Goal: Transaction & Acquisition: Purchase product/service

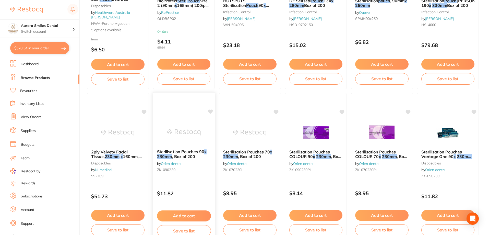
scroll to position [307, 0]
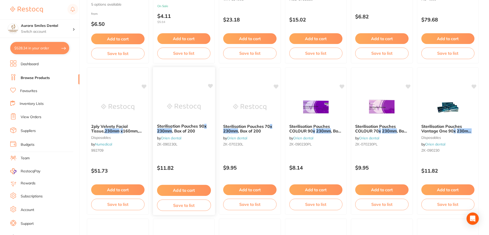
click at [191, 191] on button "Add to cart" at bounding box center [184, 190] width 54 height 11
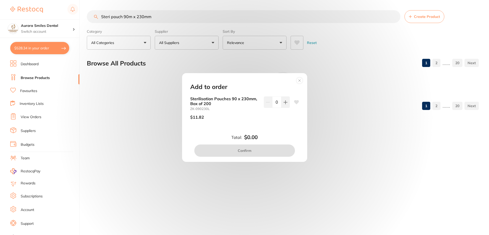
scroll to position [0, 0]
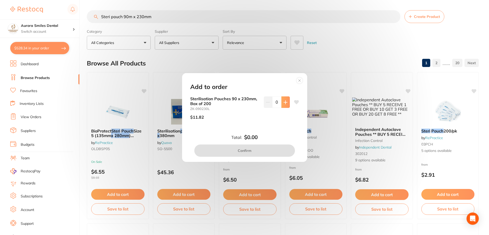
click at [285, 105] on button at bounding box center [286, 101] width 8 height 11
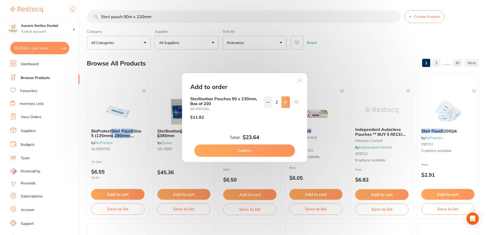
click at [285, 105] on button at bounding box center [286, 101] width 8 height 11
type input "5"
click at [259, 151] on button "Confirm" at bounding box center [244, 150] width 101 height 12
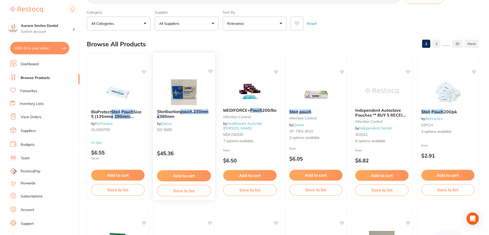
scroll to position [128, 0]
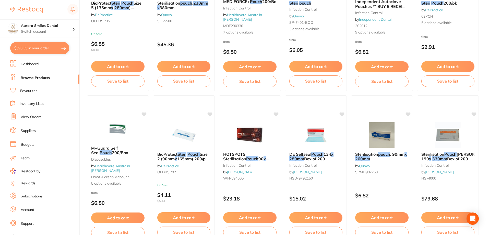
click at [48, 49] on button "$593.35 in your order" at bounding box center [39, 48] width 59 height 12
checkbox input "true"
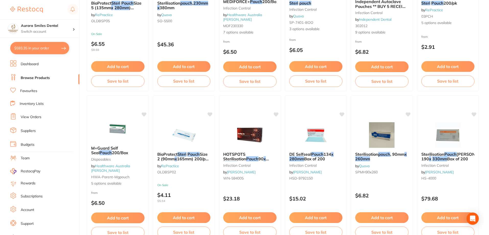
checkbox input "true"
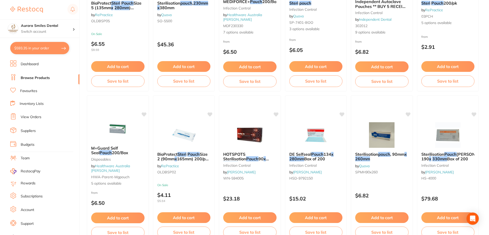
checkbox input "true"
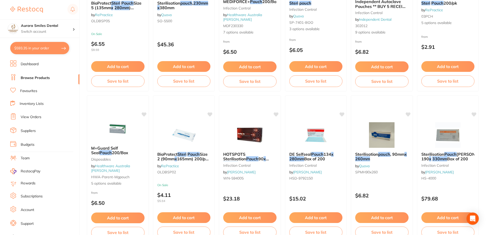
checkbox input "true"
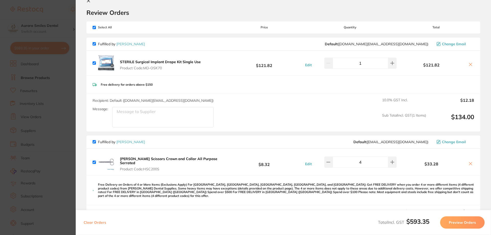
scroll to position [0, 0]
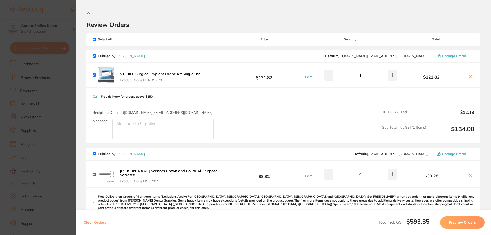
click at [88, 13] on icon at bounding box center [88, 13] width 3 height 3
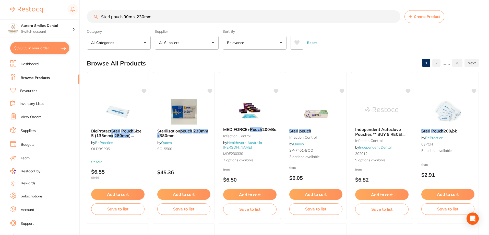
click at [143, 16] on input "Steri pouch 90m x 230mm" at bounding box center [244, 16] width 314 height 13
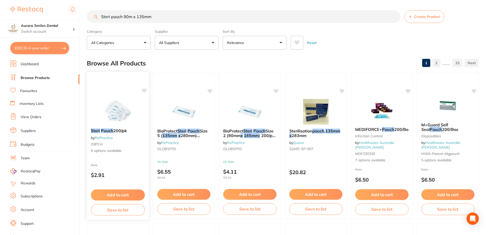
type input "Steri pouch 90m x 135mm"
click at [114, 194] on button "Add to cart" at bounding box center [118, 194] width 54 height 11
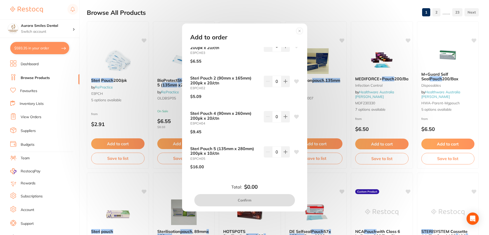
scroll to position [51, 0]
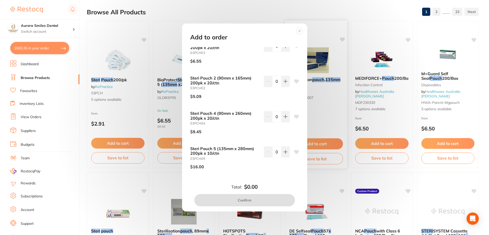
click at [300, 30] on icon at bounding box center [300, 31] width 8 height 8
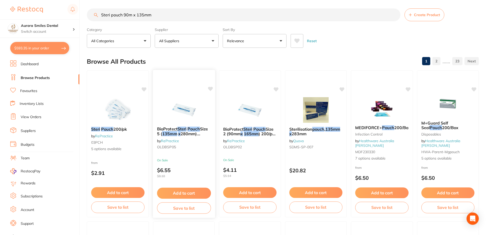
scroll to position [0, 0]
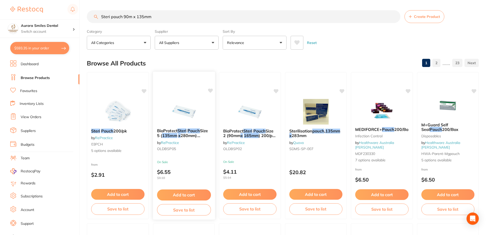
click at [184, 194] on button "Add to cart" at bounding box center [184, 194] width 54 height 11
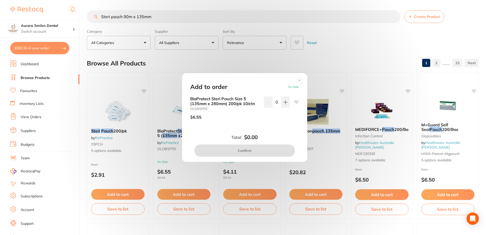
click at [297, 80] on circle at bounding box center [300, 80] width 6 height 6
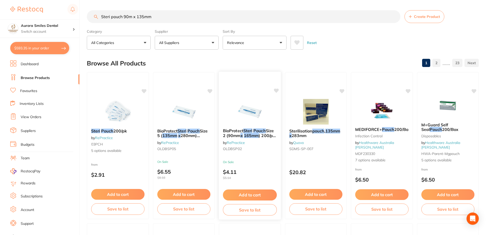
click at [256, 193] on button "Add to cart" at bounding box center [250, 194] width 54 height 11
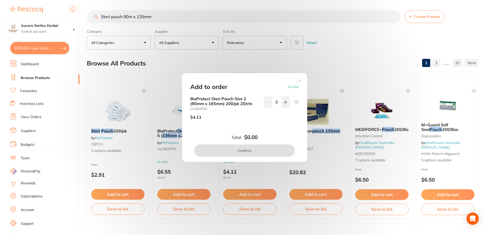
click at [299, 82] on circle at bounding box center [300, 80] width 6 height 6
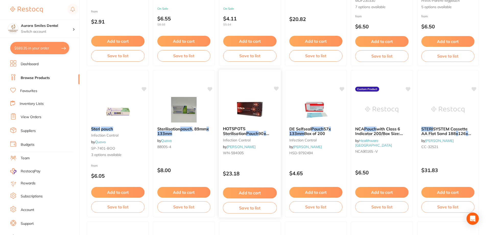
scroll to position [153, 0]
click at [127, 191] on button "Add to cart" at bounding box center [118, 192] width 54 height 11
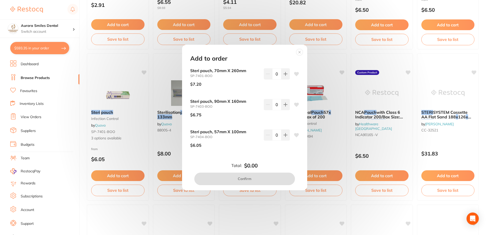
scroll to position [179, 0]
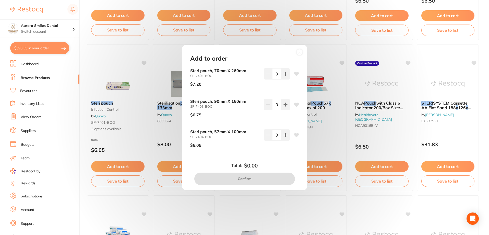
click at [298, 52] on circle at bounding box center [300, 52] width 6 height 6
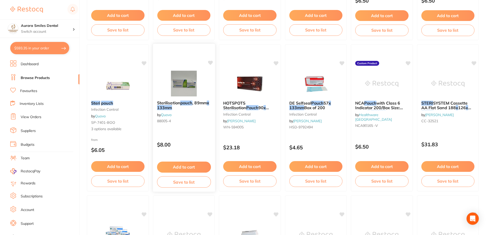
click at [191, 166] on button "Add to cart" at bounding box center [184, 167] width 54 height 11
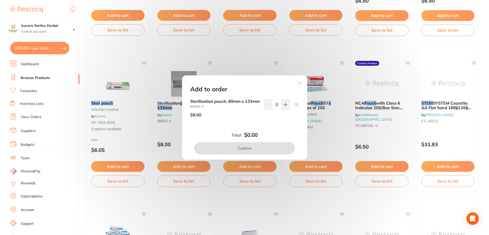
click at [300, 81] on circle at bounding box center [300, 83] width 6 height 6
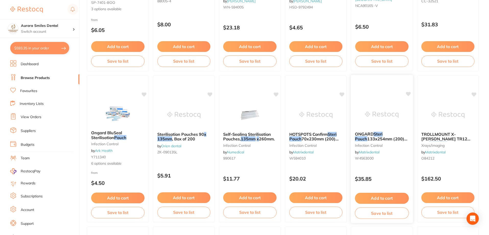
scroll to position [307, 0]
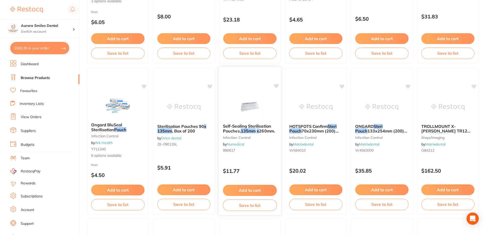
click at [254, 189] on button "Add to cart" at bounding box center [250, 190] width 54 height 11
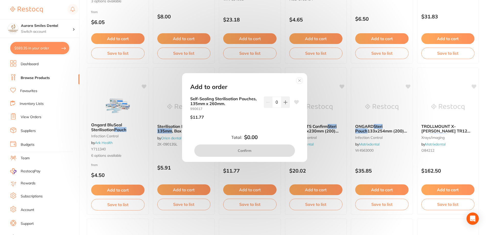
click at [300, 82] on circle at bounding box center [300, 80] width 6 height 6
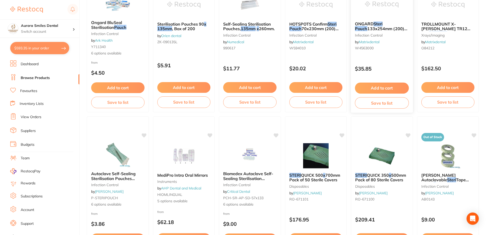
scroll to position [460, 0]
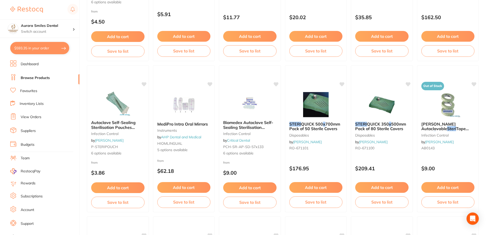
click at [251, 187] on button "Add to cart" at bounding box center [249, 187] width 53 height 11
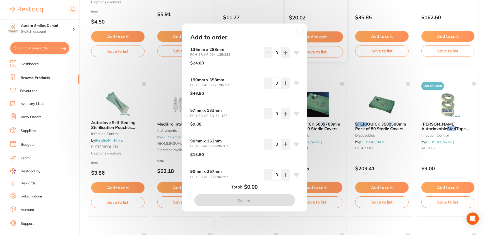
click at [300, 30] on circle at bounding box center [300, 31] width 6 height 6
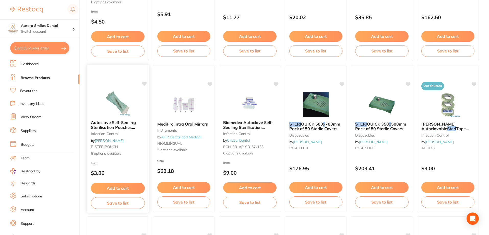
click at [136, 185] on button "Add to cart" at bounding box center [118, 188] width 54 height 11
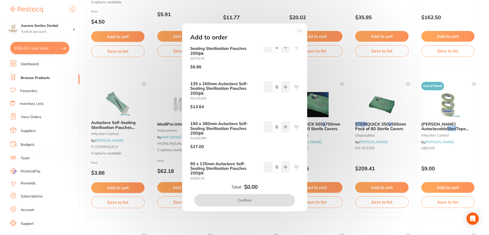
scroll to position [77, 0]
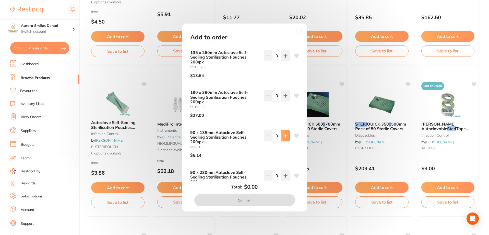
click at [287, 136] on button at bounding box center [286, 135] width 8 height 11
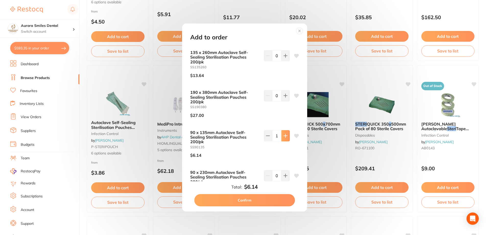
click at [287, 136] on button at bounding box center [286, 135] width 8 height 11
click at [287, 137] on button at bounding box center [286, 135] width 8 height 11
click at [282, 133] on button at bounding box center [286, 135] width 8 height 11
type input "5"
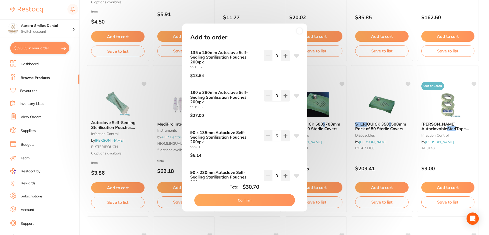
click at [251, 201] on button "Confirm" at bounding box center [244, 200] width 101 height 12
checkbox input "false"
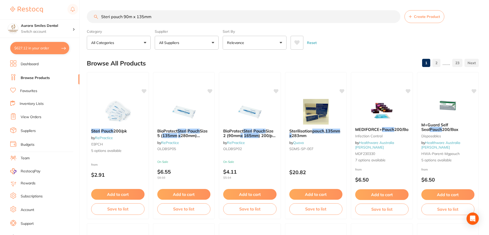
scroll to position [0, 0]
drag, startPoint x: 156, startPoint y: 17, endPoint x: 86, endPoint y: 18, distance: 69.8
click at [89, 19] on input "Steri pouch 90m x 135mm" at bounding box center [244, 16] width 314 height 13
type input "savacol"
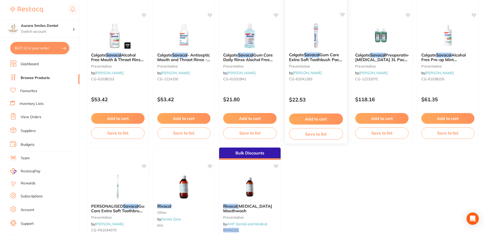
scroll to position [51, 0]
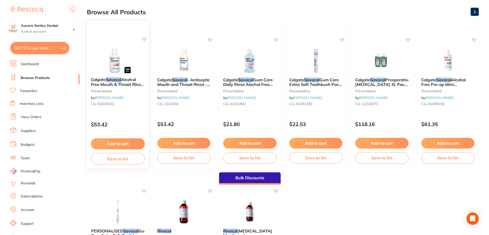
click at [118, 145] on button "Add to cart" at bounding box center [118, 143] width 54 height 11
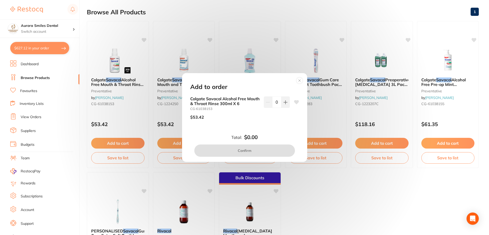
click at [302, 81] on circle at bounding box center [300, 80] width 6 height 6
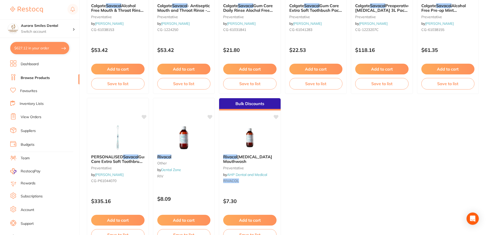
scroll to position [34, 0]
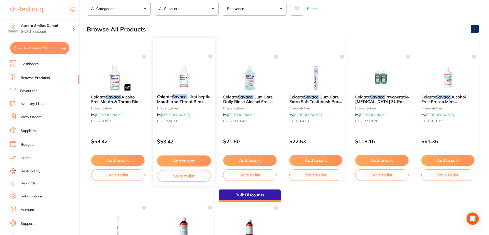
click at [182, 161] on button "Add to cart" at bounding box center [184, 160] width 54 height 11
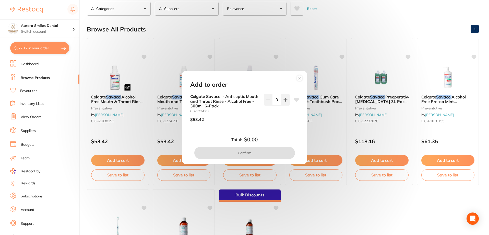
click at [300, 78] on icon at bounding box center [300, 78] width 8 height 8
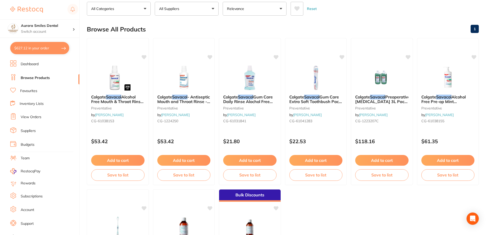
click at [131, 161] on button "Add to cart" at bounding box center [117, 160] width 53 height 11
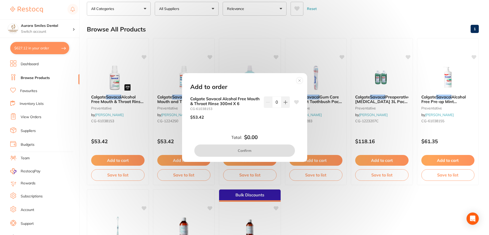
click at [297, 81] on circle at bounding box center [300, 80] width 6 height 6
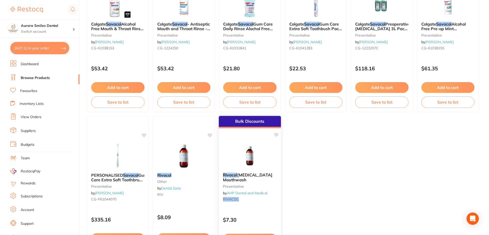
scroll to position [60, 0]
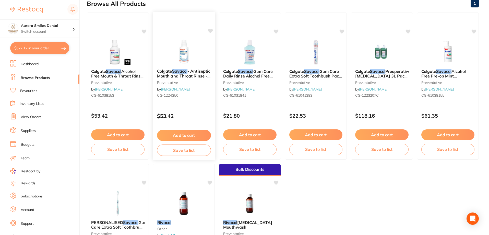
click at [185, 136] on button "Add to cart" at bounding box center [184, 135] width 54 height 11
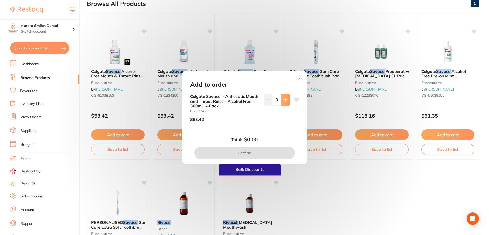
click at [286, 101] on icon at bounding box center [286, 100] width 4 height 4
type input "1"
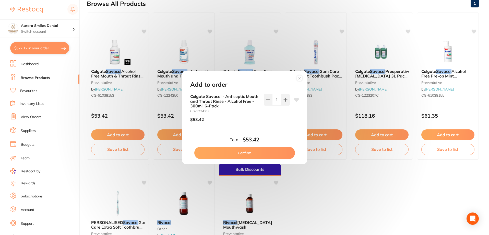
click at [272, 153] on button "Confirm" at bounding box center [244, 153] width 101 height 12
checkbox input "false"
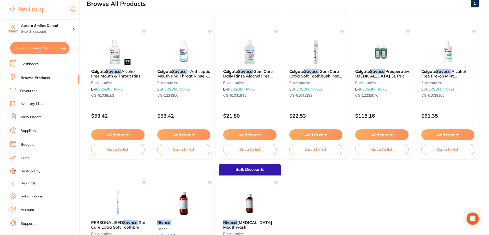
scroll to position [0, 0]
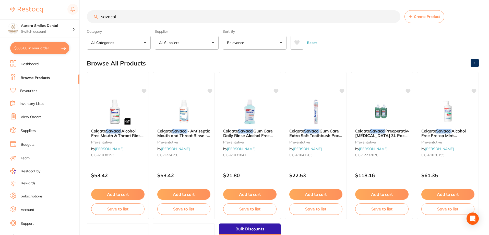
click at [136, 19] on input "savacol" at bounding box center [244, 16] width 314 height 13
type input "s"
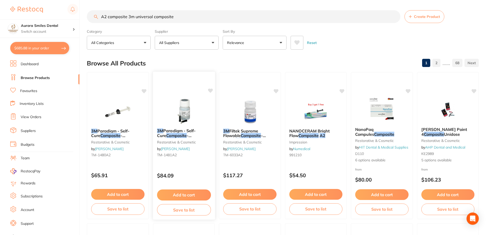
type input "A2 composite 3m universal composite"
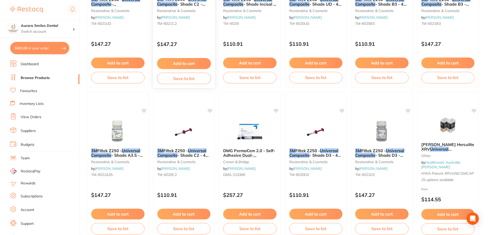
scroll to position [434, 0]
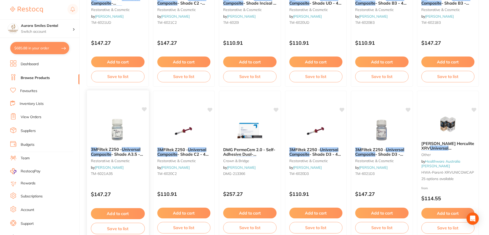
click at [126, 213] on button "Add to cart" at bounding box center [118, 213] width 54 height 11
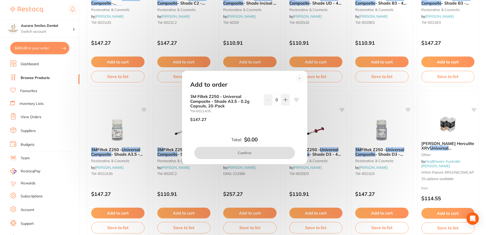
click at [299, 79] on circle at bounding box center [300, 78] width 6 height 6
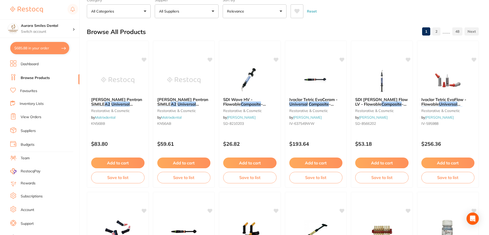
scroll to position [0, 0]
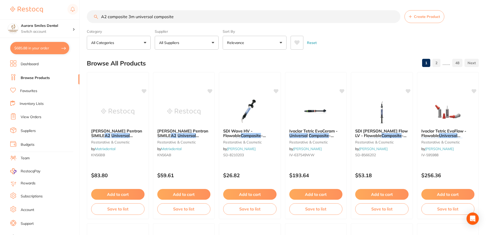
click at [124, 42] on button "All Categories" at bounding box center [119, 43] width 64 height 14
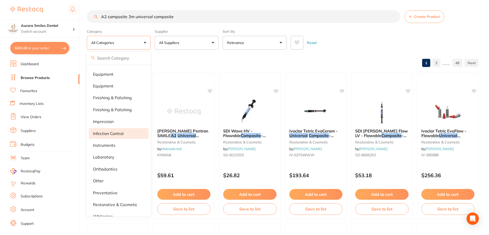
scroll to position [128, 0]
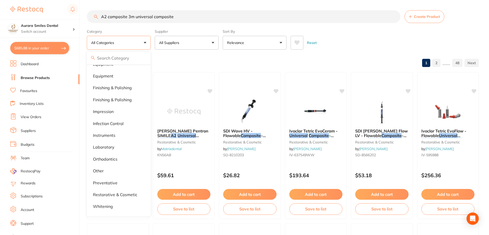
click at [175, 44] on p "All Suppliers" at bounding box center [170, 42] width 22 height 5
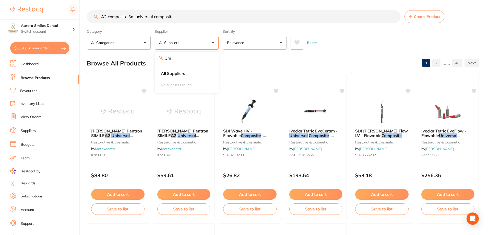
type input "3"
type input "3M"
click at [236, 39] on button "Relevance" at bounding box center [255, 43] width 64 height 14
click at [132, 38] on button "All Categories" at bounding box center [119, 43] width 64 height 14
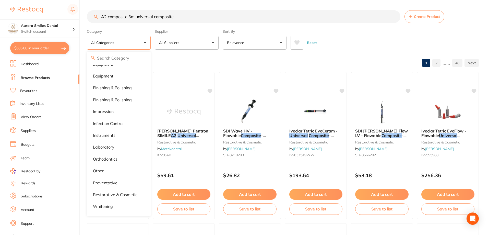
click at [255, 39] on button "Relevance" at bounding box center [255, 43] width 64 height 14
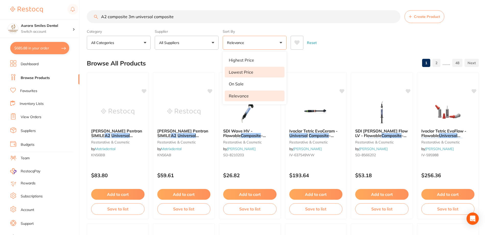
click at [252, 73] on p "Lowest Price" at bounding box center [241, 72] width 25 height 5
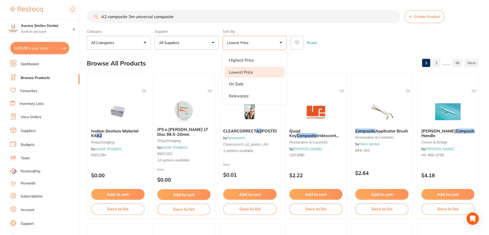
click at [123, 45] on button "All Categories" at bounding box center [119, 43] width 64 height 14
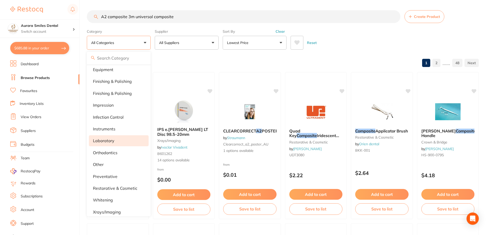
scroll to position [140, 0]
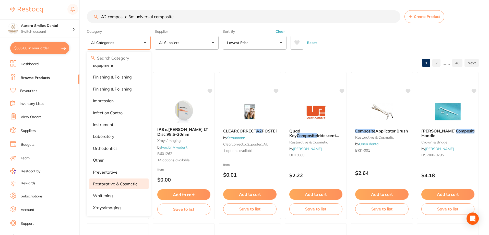
click at [126, 181] on p "restorative & cosmetic" at bounding box center [115, 183] width 44 height 5
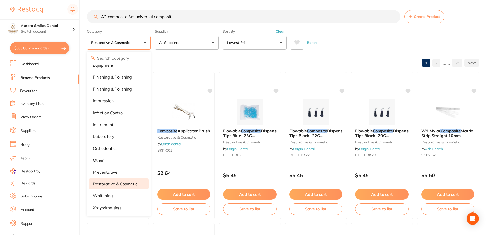
click at [270, 69] on div "Browse All Products 1 2 ...... 26" at bounding box center [283, 63] width 392 height 17
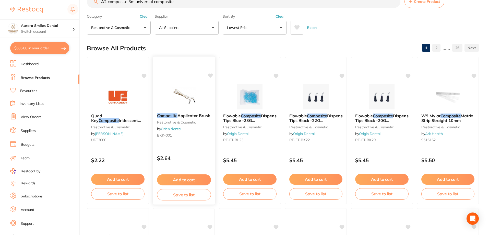
scroll to position [0, 0]
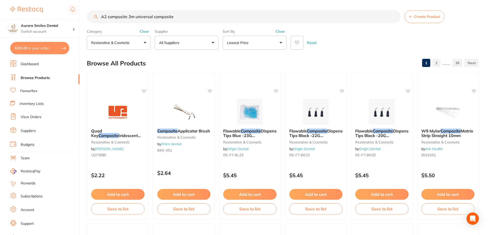
click at [243, 46] on button "Lowest Price" at bounding box center [255, 43] width 64 height 14
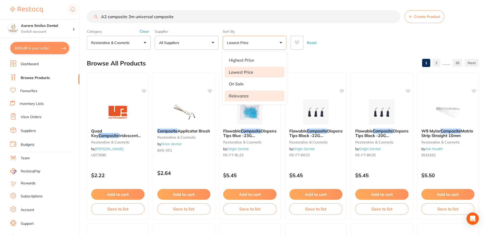
click at [248, 96] on p "Relevance" at bounding box center [239, 96] width 20 height 5
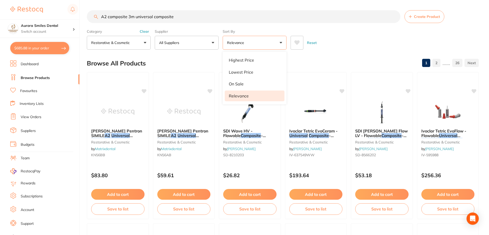
drag, startPoint x: 194, startPoint y: 15, endPoint x: 95, endPoint y: 16, distance: 98.4
click at [96, 16] on div "A2 composite 3m universal composite Create Product" at bounding box center [283, 16] width 392 height 13
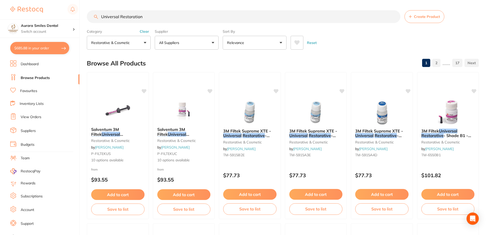
scroll to position [175, 0]
type input "Universal Restoration"
click at [189, 198] on button "Add to cart" at bounding box center [184, 195] width 54 height 11
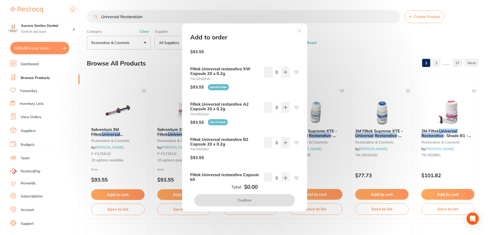
scroll to position [179, 0]
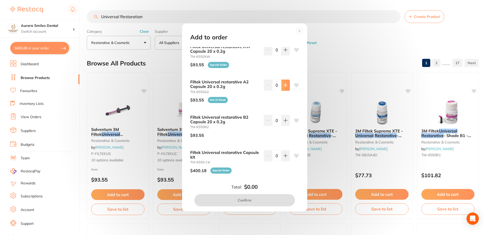
click at [286, 85] on button at bounding box center [286, 84] width 8 height 11
type input "1"
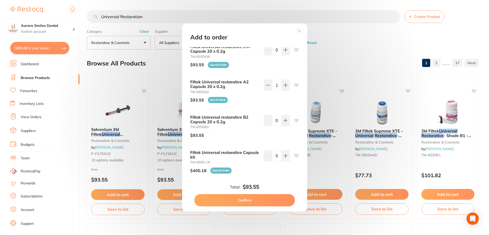
click at [256, 202] on button "Confirm" at bounding box center [244, 200] width 101 height 12
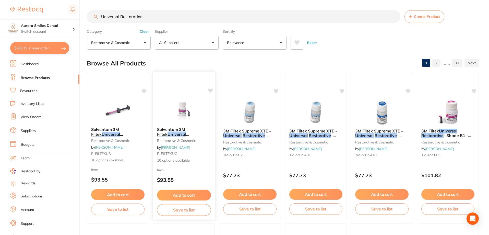
click at [188, 197] on button "Add to cart" at bounding box center [184, 195] width 54 height 11
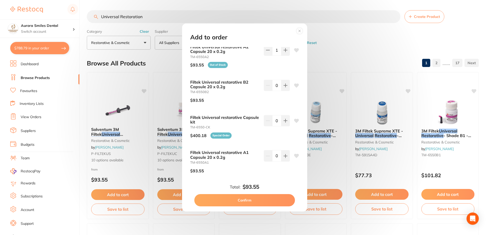
scroll to position [218, 0]
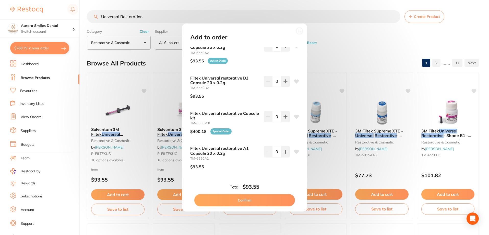
click at [302, 29] on circle at bounding box center [300, 31] width 6 height 6
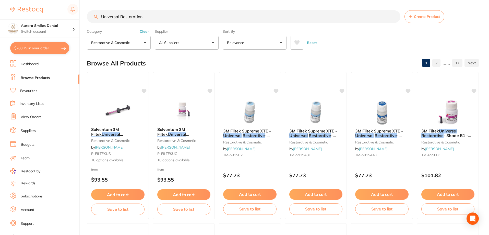
click at [455, 196] on button "Add to cart" at bounding box center [448, 194] width 53 height 11
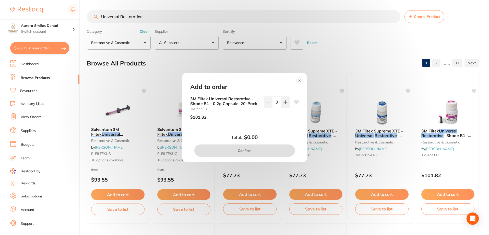
click at [300, 80] on icon at bounding box center [300, 80] width 2 height 2
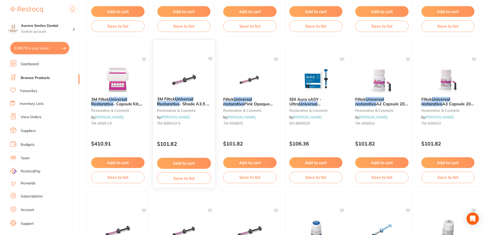
scroll to position [639, 0]
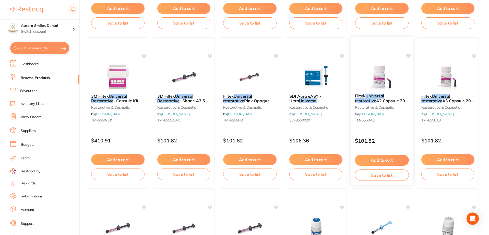
click at [387, 160] on button "Add to cart" at bounding box center [382, 160] width 54 height 11
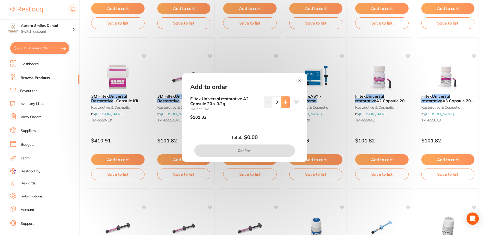
click at [282, 106] on button at bounding box center [286, 101] width 8 height 11
type input "1"
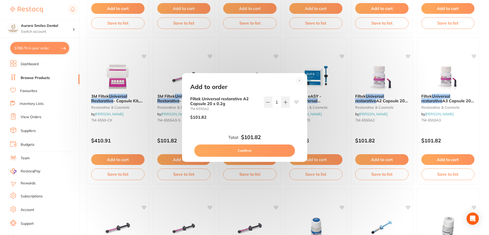
click at [267, 152] on button "Confirm" at bounding box center [244, 150] width 101 height 12
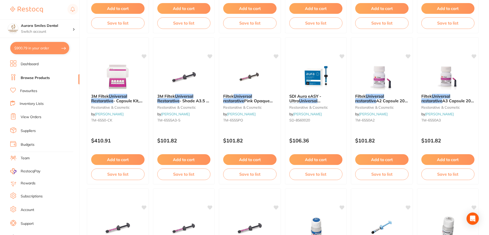
click at [49, 48] on button "$900.79 in your order" at bounding box center [39, 48] width 59 height 12
checkbox input "true"
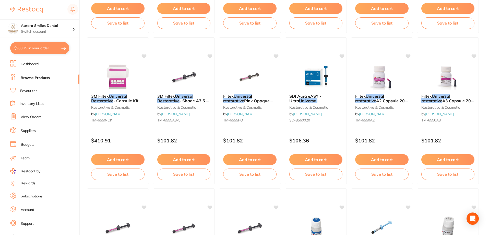
checkbox input "true"
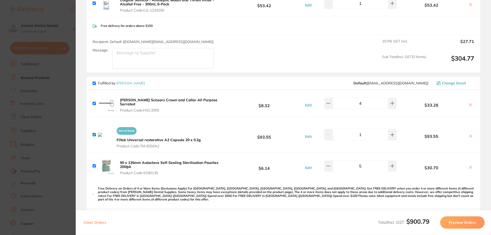
scroll to position [153, 0]
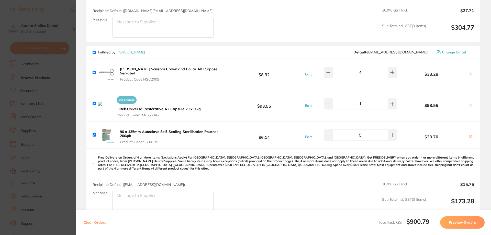
click at [470, 103] on icon at bounding box center [470, 105] width 4 height 4
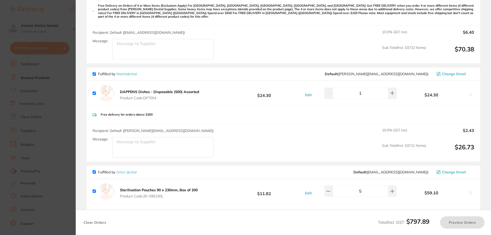
checkbox input "true"
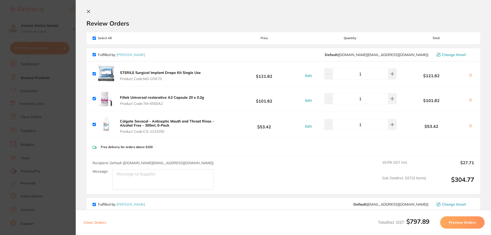
scroll to position [0, 0]
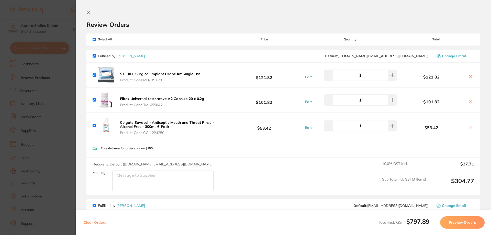
click at [90, 13] on button at bounding box center [89, 13] width 6 height 5
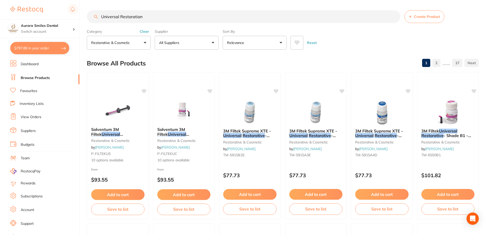
drag, startPoint x: 151, startPoint y: 19, endPoint x: 88, endPoint y: 19, distance: 63.1
click at [88, 19] on input "Universal Restoration" at bounding box center [244, 16] width 314 height 13
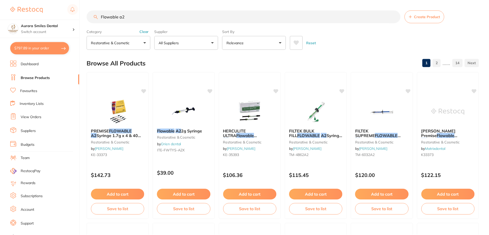
scroll to position [104, 0]
type input "Flowable a2"
click at [383, 197] on button "Add to cart" at bounding box center [382, 194] width 54 height 11
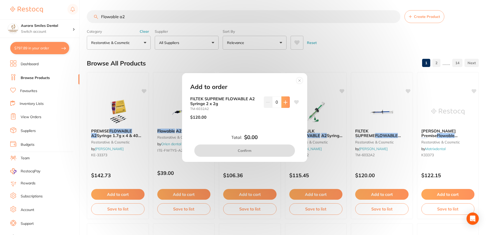
click at [286, 102] on icon at bounding box center [286, 102] width 4 height 4
type input "1"
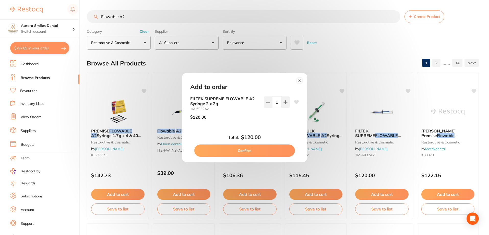
click at [264, 150] on button "Confirm" at bounding box center [244, 150] width 101 height 12
checkbox input "false"
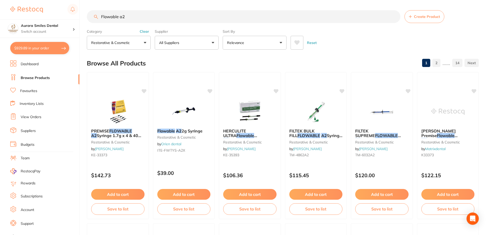
drag, startPoint x: 129, startPoint y: 16, endPoint x: 82, endPoint y: 16, distance: 46.5
click at [83, 16] on div "$929.89 Aurora Smiles Dental Switch account Aurora Smiles Dental Dentists at He…" at bounding box center [244, 117] width 489 height 235
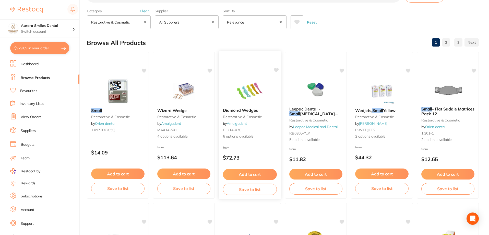
scroll to position [0, 0]
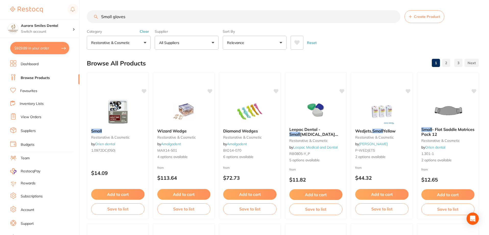
click at [133, 15] on input "Small gloves" at bounding box center [244, 16] width 314 height 13
click at [112, 17] on input "Small Gloves" at bounding box center [244, 16] width 314 height 13
paste input "nitrile"
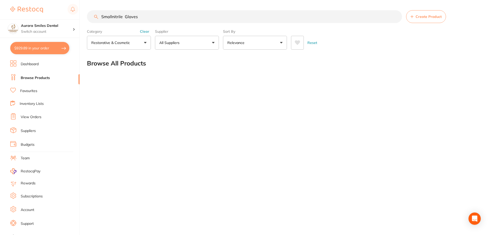
click at [112, 17] on input "Smallnitrile Gloves" at bounding box center [244, 16] width 315 height 13
click at [158, 17] on input "Small nitrile Gloves" at bounding box center [244, 16] width 315 height 13
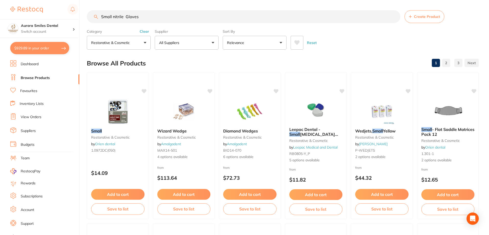
click at [125, 16] on input "Small nitrile Gloves" at bounding box center [244, 16] width 314 height 13
type input "Small nitrile Gloves"
click at [141, 43] on button "restorative & cosmetic" at bounding box center [119, 43] width 64 height 14
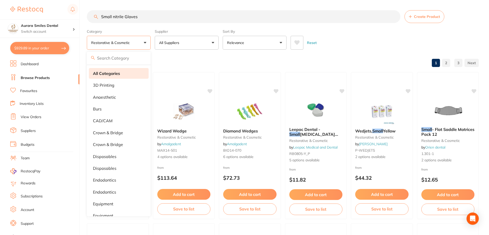
click at [112, 73] on strong "All Categories" at bounding box center [106, 73] width 27 height 5
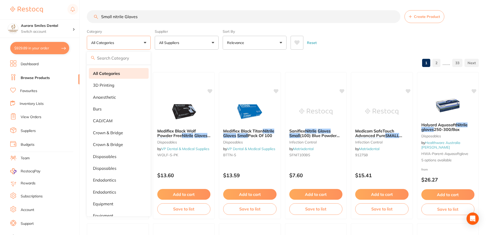
drag, startPoint x: 104, startPoint y: 75, endPoint x: 121, endPoint y: 76, distance: 17.4
click at [104, 75] on strong "All Categories" at bounding box center [106, 73] width 27 height 5
click at [315, 59] on div "Browse All Products 1 2 ...... 33" at bounding box center [283, 63] width 392 height 17
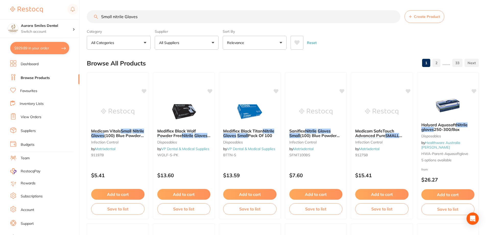
click at [258, 45] on button "Relevance" at bounding box center [255, 43] width 64 height 14
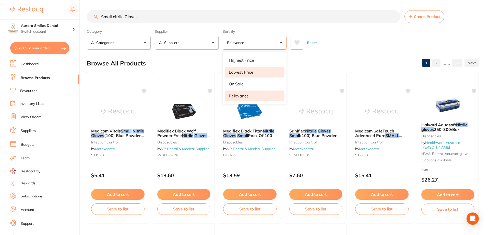
click at [251, 72] on p "Lowest Price" at bounding box center [241, 72] width 25 height 5
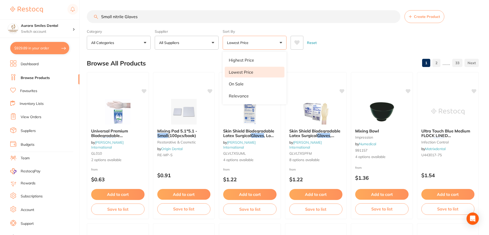
click at [337, 41] on div "Reset" at bounding box center [383, 41] width 184 height 18
click at [247, 45] on button "Lowest Price" at bounding box center [255, 43] width 64 height 14
click at [240, 95] on p "Relevance" at bounding box center [239, 96] width 20 height 5
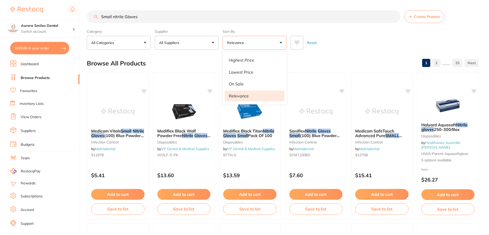
click at [364, 42] on div "Reset" at bounding box center [383, 41] width 184 height 18
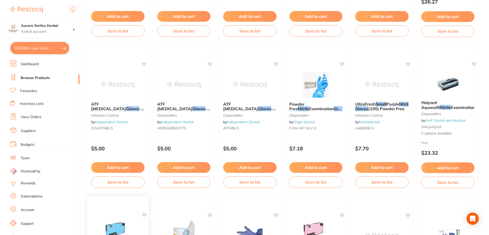
scroll to position [153, 0]
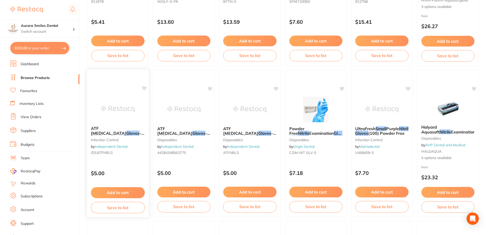
click at [118, 191] on button "Add to cart" at bounding box center [118, 192] width 54 height 11
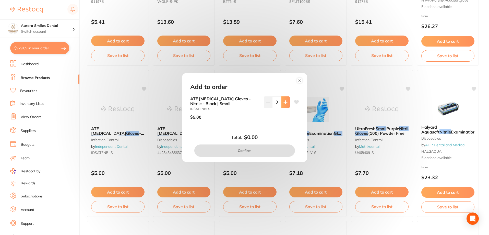
click at [286, 103] on icon at bounding box center [286, 102] width 4 height 4
click at [285, 103] on icon at bounding box center [286, 102] width 4 height 4
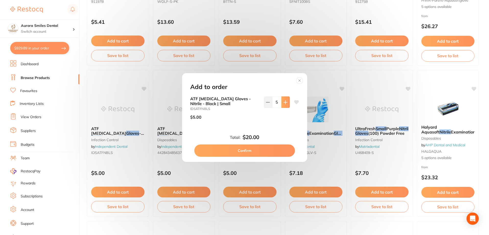
click at [285, 103] on icon at bounding box center [286, 102] width 4 height 4
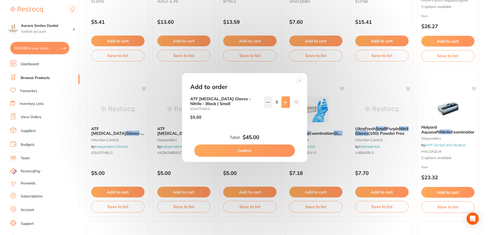
type input "10"
click at [263, 152] on button "Confirm" at bounding box center [244, 150] width 101 height 12
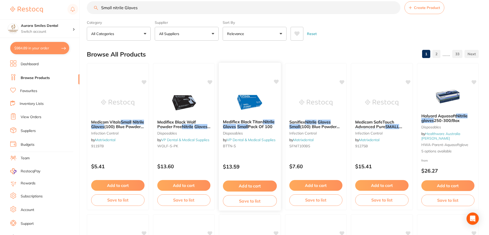
scroll to position [0, 0]
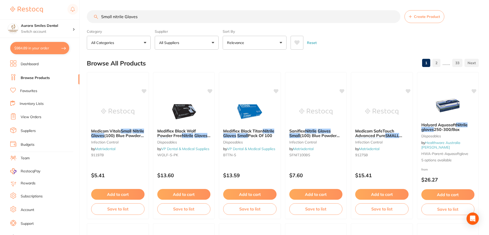
drag, startPoint x: 147, startPoint y: 17, endPoint x: 102, endPoint y: 15, distance: 44.5
click at [102, 15] on input "Small nitrile Gloves" at bounding box center [244, 16] width 314 height 13
type input "S"
type input "Monojet"
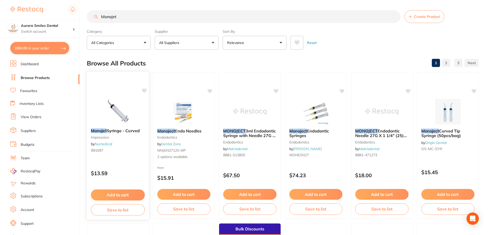
click at [118, 196] on button "Add to cart" at bounding box center [118, 194] width 54 height 11
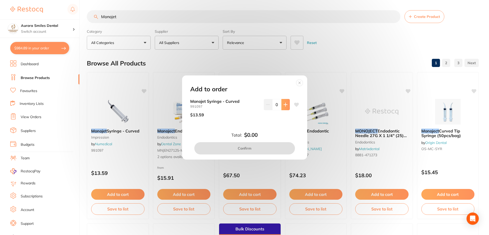
click at [286, 106] on button at bounding box center [286, 104] width 8 height 11
type input "1"
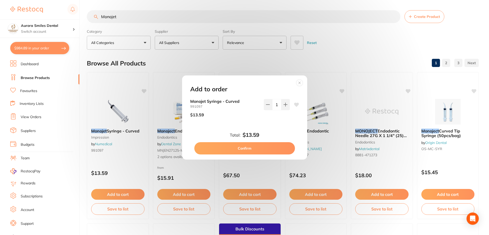
click at [253, 147] on button "Confirm" at bounding box center [244, 148] width 101 height 12
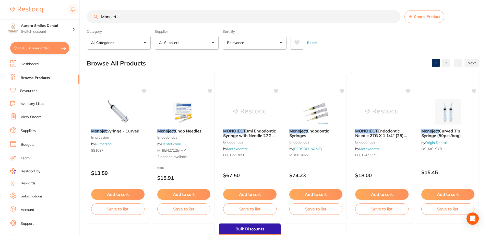
drag, startPoint x: 110, startPoint y: 18, endPoint x: 86, endPoint y: 18, distance: 24.5
click at [86, 18] on div "$999.83 Aurora Smiles Dental Switch account Aurora Smiles Dental Dentists at He…" at bounding box center [244, 117] width 489 height 235
type input "prophy Paste"
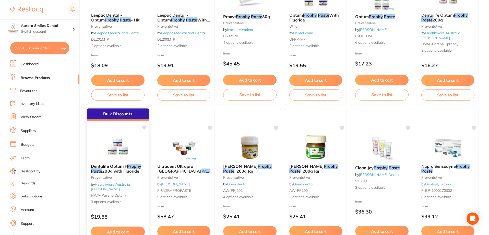
scroll to position [77, 0]
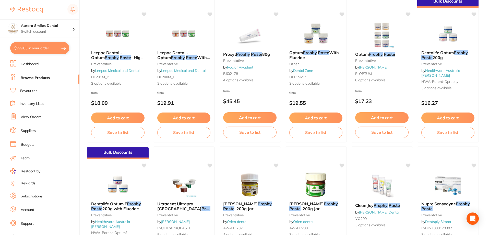
click at [458, 123] on button "Add to cart" at bounding box center [448, 117] width 53 height 11
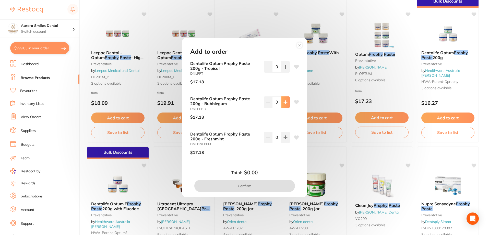
click at [284, 102] on icon at bounding box center [286, 102] width 4 height 4
type input "1"
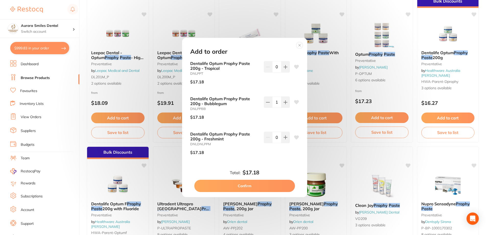
click at [254, 188] on button "Confirm" at bounding box center [244, 186] width 101 height 12
checkbox input "false"
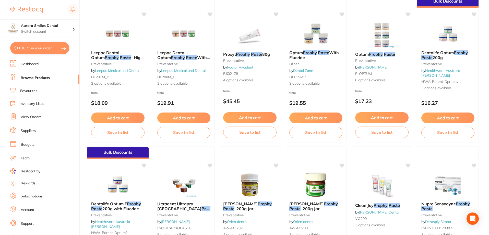
click at [44, 49] on button "$1,018.73 in your order" at bounding box center [39, 48] width 59 height 12
checkbox input "true"
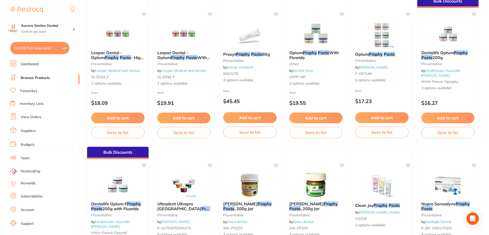
checkbox input "true"
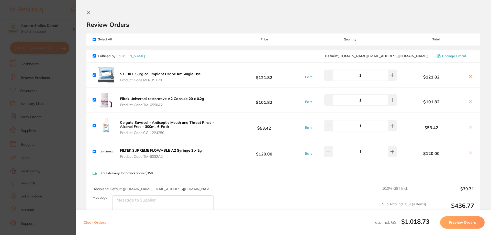
scroll to position [0, 0]
click at [464, 223] on button "Preview Orders" at bounding box center [462, 222] width 44 height 12
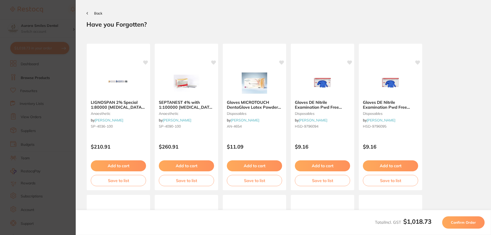
click at [469, 225] on button "Confirm Order" at bounding box center [463, 222] width 42 height 12
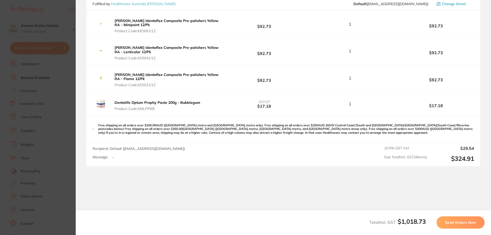
scroll to position [816, 0]
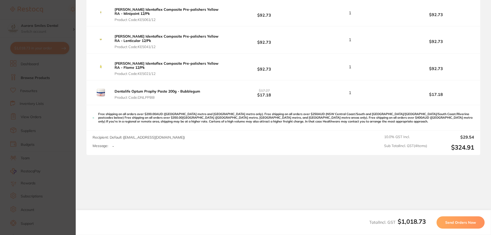
click at [457, 222] on span "Send Orders Now" at bounding box center [460, 222] width 31 height 5
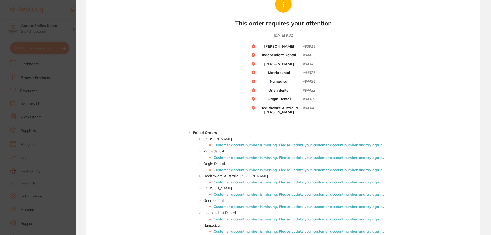
scroll to position [0, 0]
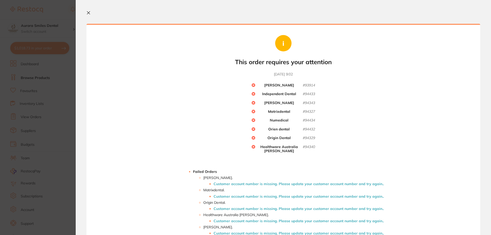
click at [88, 14] on icon at bounding box center [88, 13] width 4 height 4
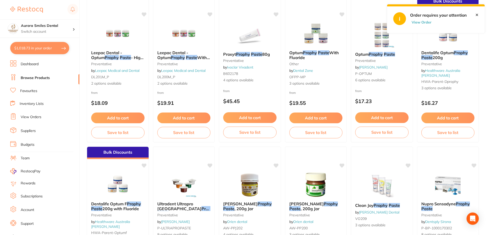
scroll to position [7, 0]
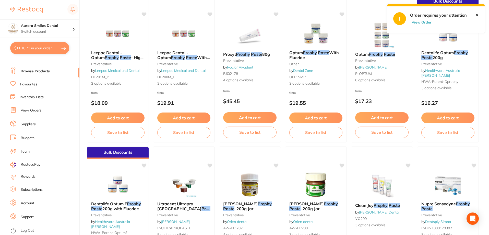
click at [34, 191] on link "Subscriptions" at bounding box center [32, 189] width 22 height 5
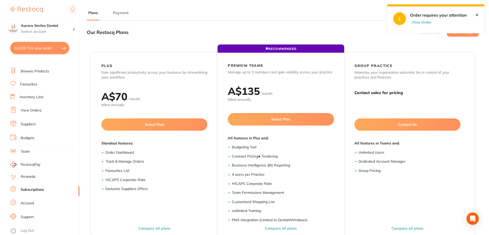
click at [29, 125] on link "Suppliers" at bounding box center [28, 124] width 15 height 5
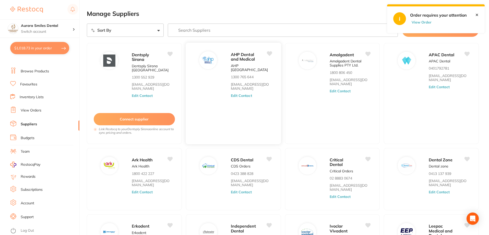
click at [248, 110] on div "AHP Dental and Medical AHP [GEOGRAPHIC_DATA] 1300 765 644 [EMAIL_ADDRESS][DOMAI…" at bounding box center [253, 95] width 45 height 88
click at [348, 103] on div "Amalgadent Amalgadent Dental Supplies PTY Ltd. 1800 806 450 [EMAIL_ADDRESS][DOM…" at bounding box center [352, 95] width 45 height 88
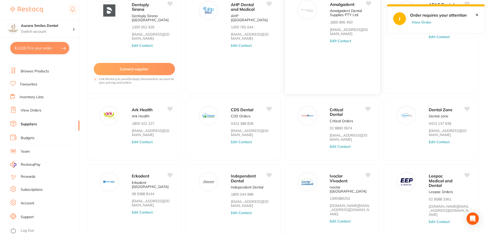
scroll to position [51, 0]
click at [477, 16] on link "✕" at bounding box center [477, 15] width 3 height 5
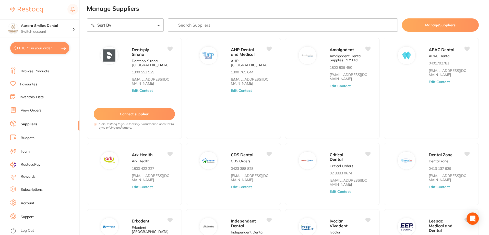
scroll to position [0, 0]
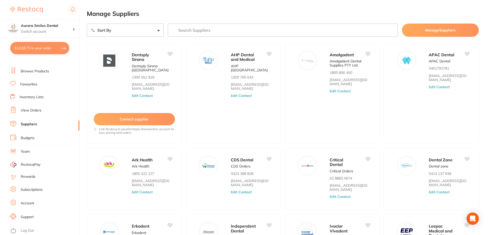
click at [28, 151] on link "Team" at bounding box center [25, 151] width 9 height 5
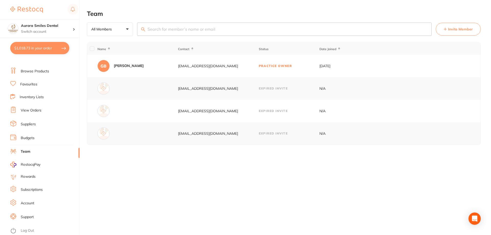
click at [29, 70] on link "Browse Products" at bounding box center [35, 71] width 28 height 5
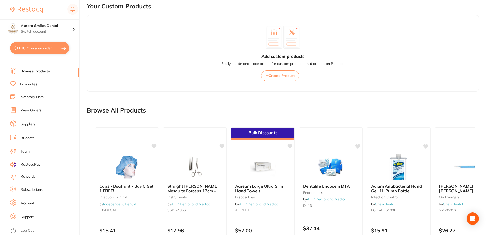
scroll to position [123, 0]
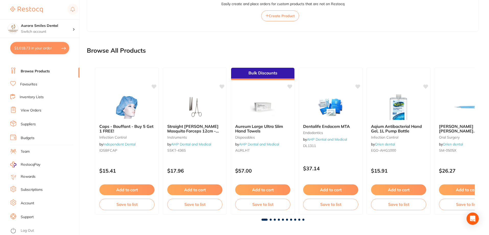
click at [21, 149] on li "Team" at bounding box center [44, 152] width 69 height 8
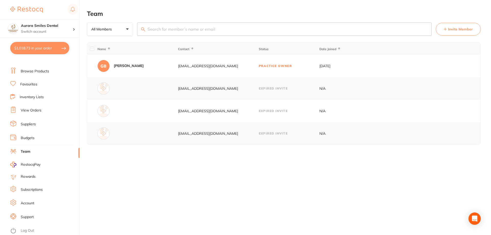
click at [27, 136] on link "Budgets" at bounding box center [28, 137] width 14 height 5
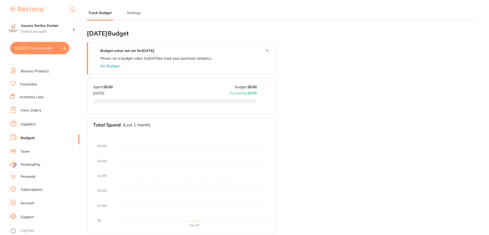
click at [30, 124] on link "Suppliers" at bounding box center [28, 124] width 15 height 5
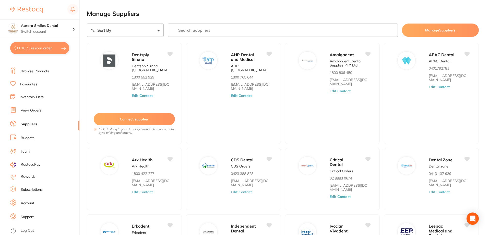
click at [33, 110] on link "View Orders" at bounding box center [31, 110] width 21 height 5
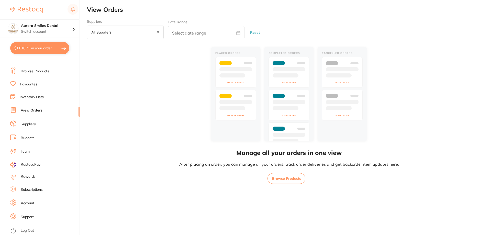
click at [36, 98] on link "Inventory Lists" at bounding box center [32, 97] width 24 height 5
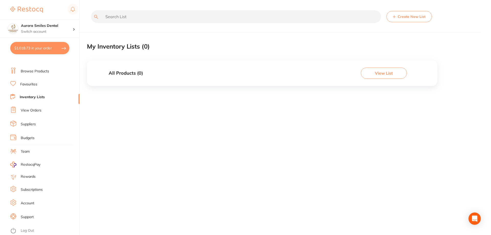
click at [36, 84] on link "Favourites" at bounding box center [28, 84] width 17 height 5
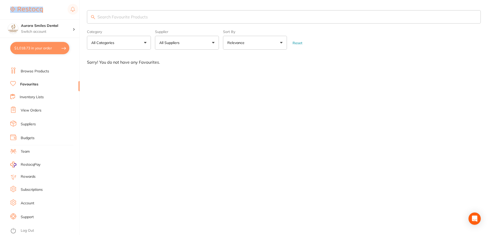
drag, startPoint x: 50, startPoint y: 8, endPoint x: 12, endPoint y: 7, distance: 38.1
click at [12, 7] on div at bounding box center [44, 10] width 68 height 12
